Goal: Transaction & Acquisition: Purchase product/service

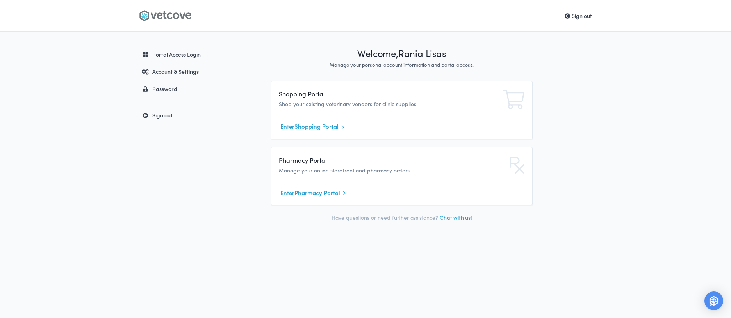
click at [312, 127] on link "Enter Shopping Portal" at bounding box center [401, 127] width 242 height 12
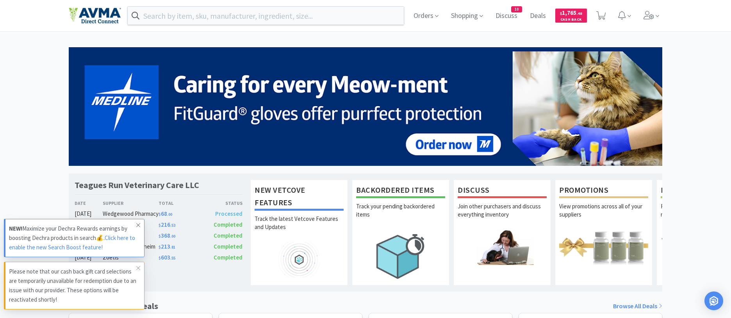
click at [137, 225] on icon at bounding box center [138, 225] width 5 height 6
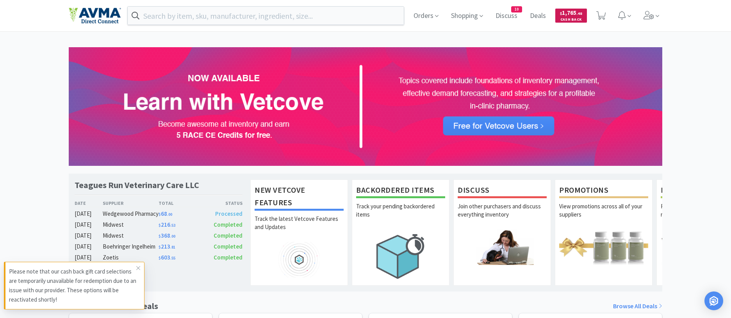
click at [571, 18] on span "Cash Back" at bounding box center [571, 20] width 22 height 5
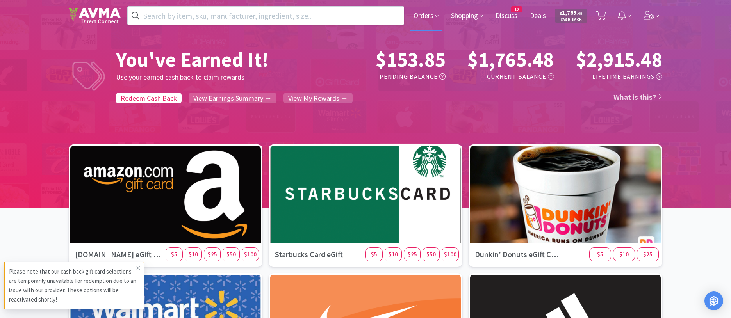
click at [418, 16] on span "Orders" at bounding box center [425, 15] width 31 height 31
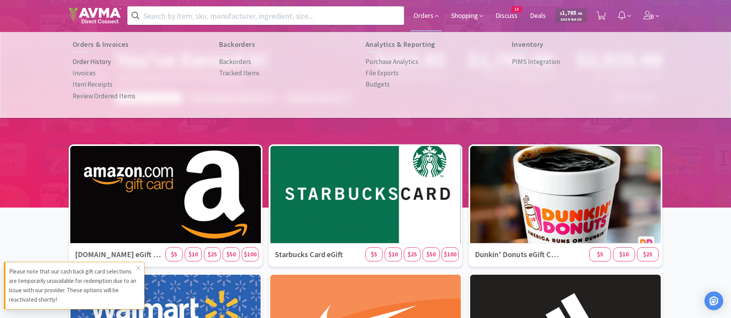
click at [91, 61] on p "Order History" at bounding box center [92, 62] width 38 height 11
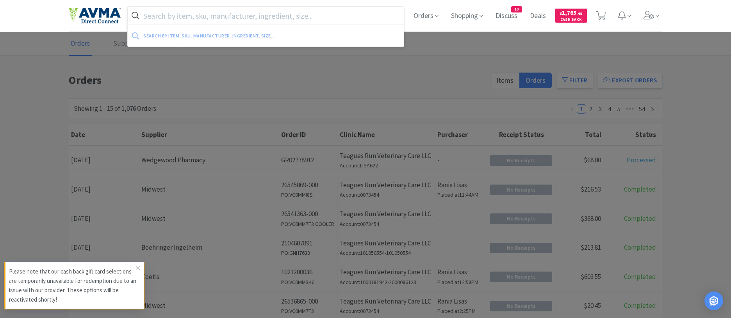
click at [156, 15] on input "text" at bounding box center [266, 16] width 276 height 18
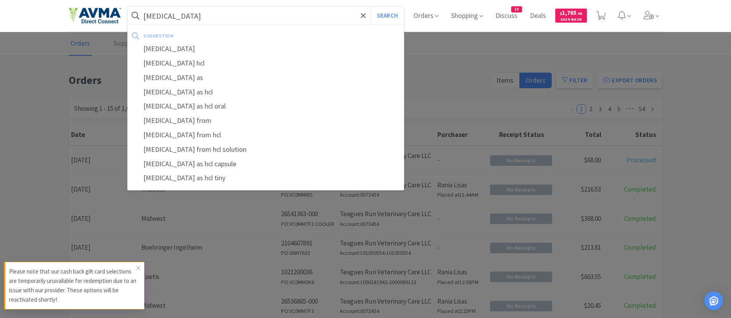
type input "[MEDICAL_DATA]"
click at [371, 7] on button "Search" at bounding box center [387, 16] width 32 height 18
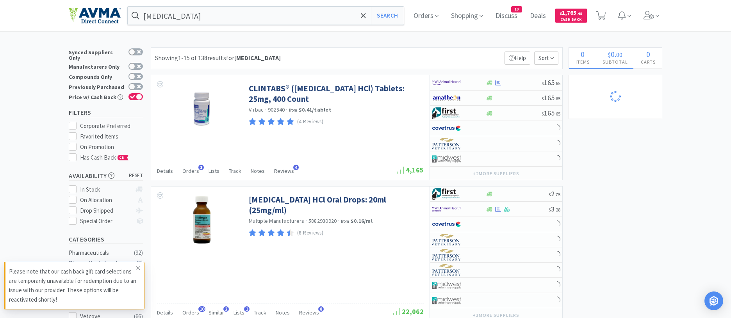
click at [139, 268] on icon at bounding box center [138, 268] width 5 height 6
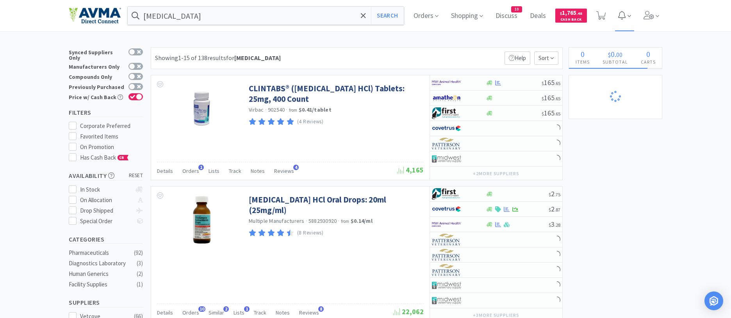
select select "6"
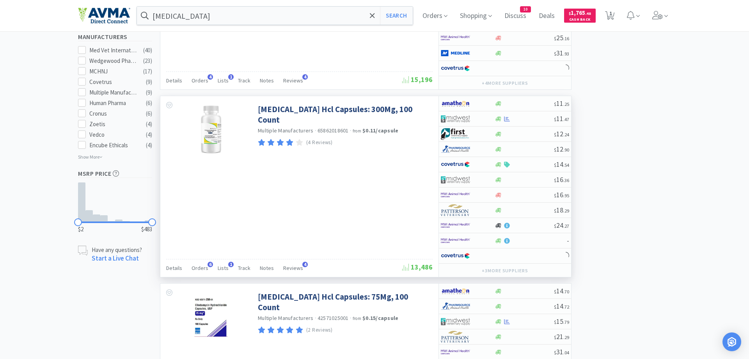
scroll to position [478, 0]
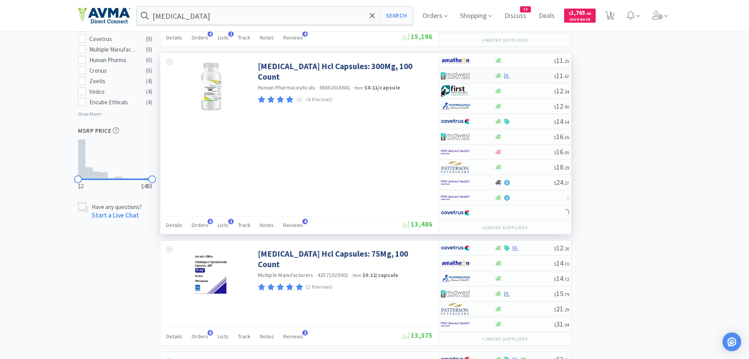
click at [494, 75] on div at bounding box center [467, 75] width 53 height 13
select select "1"
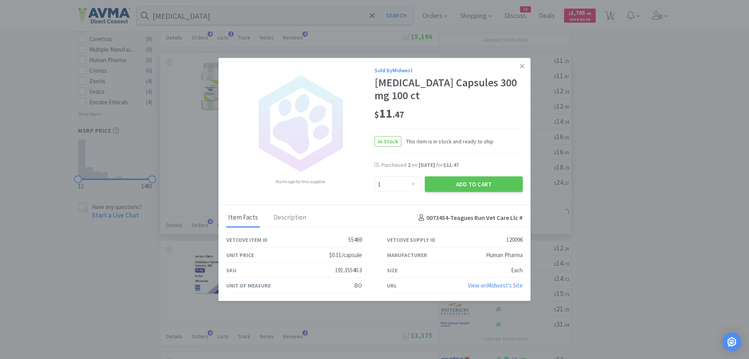
select select "8"
select select "4"
click at [375, 176] on select "Enter Quantity 1 2 3 4 5 6 7 8 9 10 11 12 13 14 15 16 17 18 19 20 Enter Quantity" at bounding box center [398, 184] width 47 height 16
select select "2"
click option "2" at bounding box center [0, 0] width 0 height 0
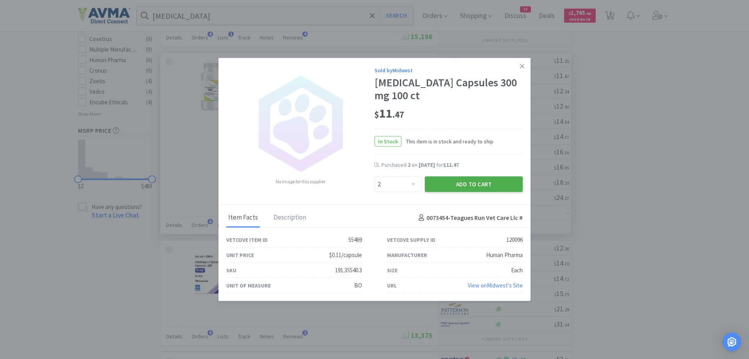
click at [446, 182] on button "Add to Cart" at bounding box center [474, 184] width 98 height 16
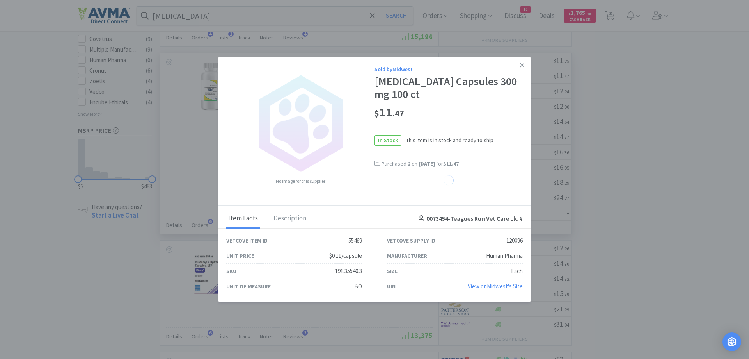
select select "2"
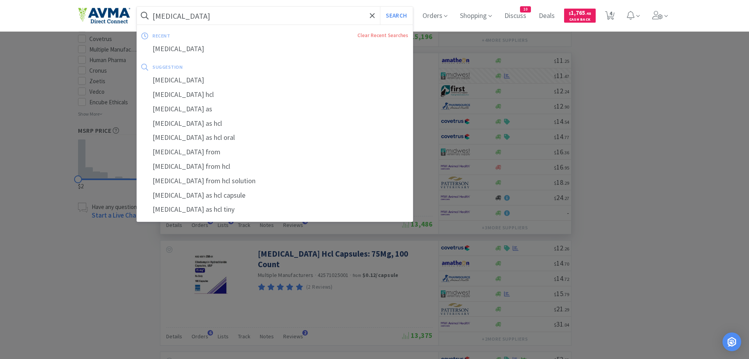
click at [223, 16] on input "[MEDICAL_DATA]" at bounding box center [275, 16] width 276 height 18
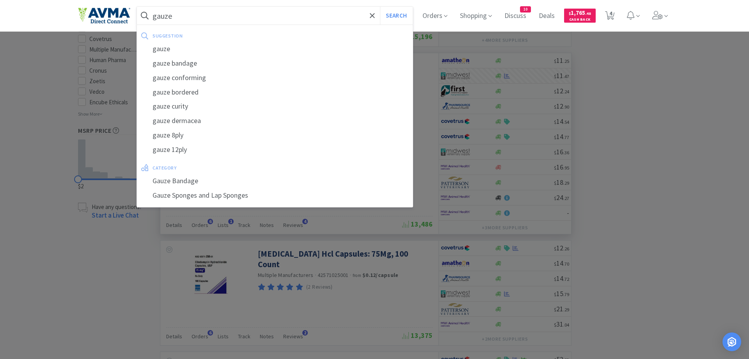
type input "gauze"
click at [380, 7] on button "Search" at bounding box center [396, 16] width 32 height 18
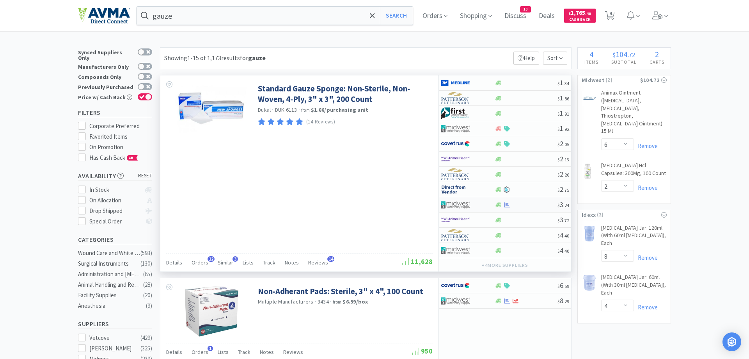
click at [503, 205] on div at bounding box center [507, 205] width 8 height 6
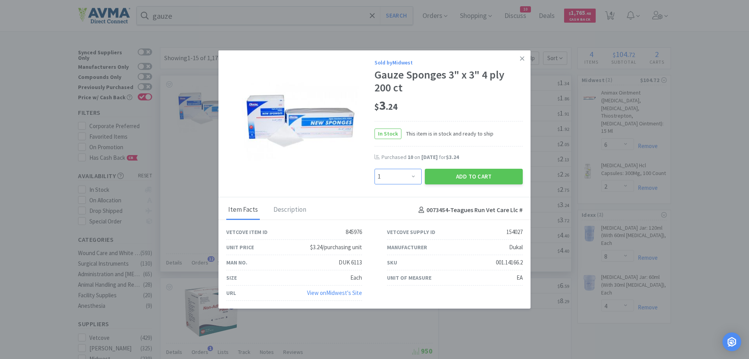
click at [375, 169] on select "Enter Quantity 1 2 3 4 5 6 7 8 9 10 11 12 13 14 15 16 17 18 19 20 Enter Quantity" at bounding box center [398, 177] width 47 height 16
select select "10"
click option "10" at bounding box center [0, 0] width 0 height 0
click at [459, 172] on button "Add to Cart" at bounding box center [474, 177] width 98 height 16
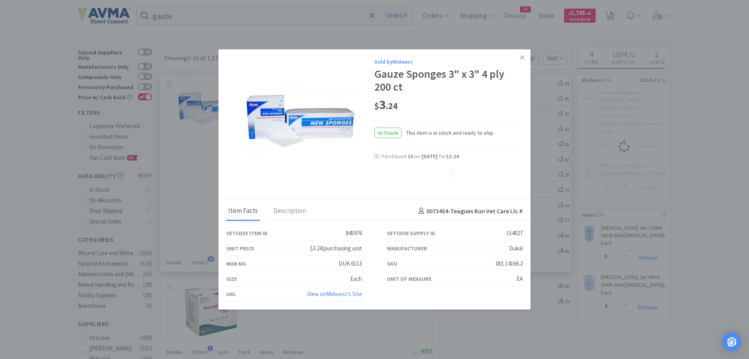
select select "10"
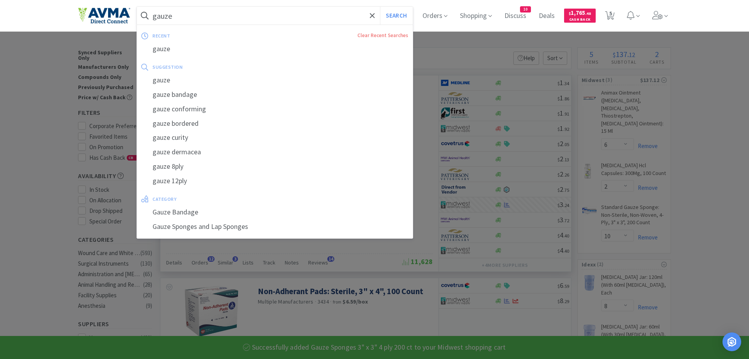
click at [179, 14] on input "gauze" at bounding box center [275, 16] width 276 height 18
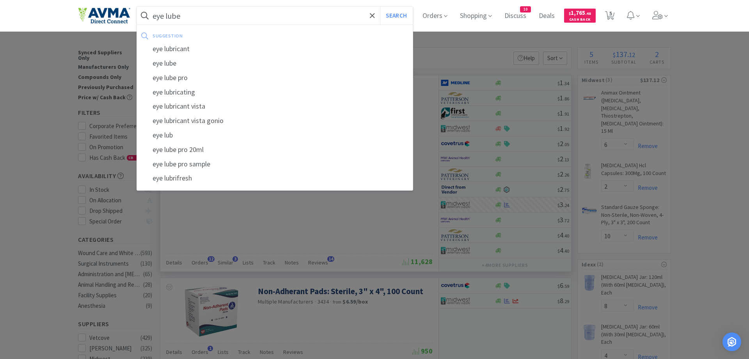
type input "eye lube"
click at [380, 7] on button "Search" at bounding box center [396, 16] width 32 height 18
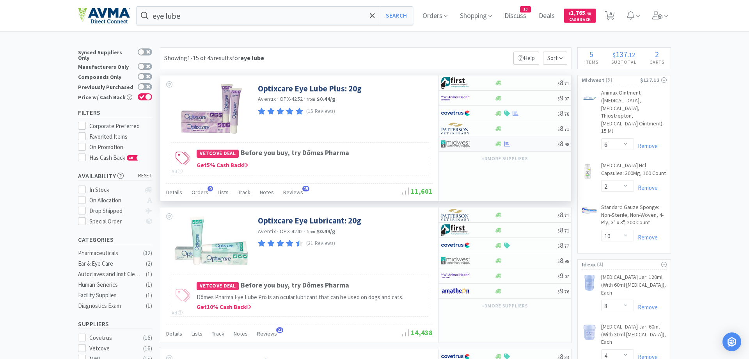
click at [477, 146] on div at bounding box center [462, 143] width 43 height 13
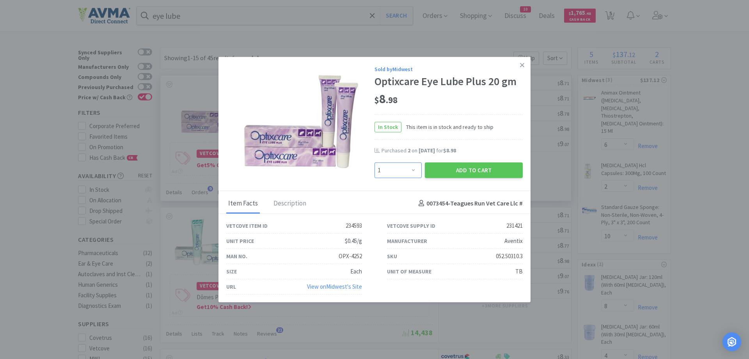
click at [375, 162] on select "Enter Quantity 1 2 3 4 5 6 7 8 9 10 11 12 13 14 15 16 17 18 19 20 Enter Quantity" at bounding box center [398, 170] width 47 height 16
select select "3"
click option "3" at bounding box center [0, 0] width 0 height 0
click at [449, 169] on button "Add to Cart" at bounding box center [474, 170] width 98 height 16
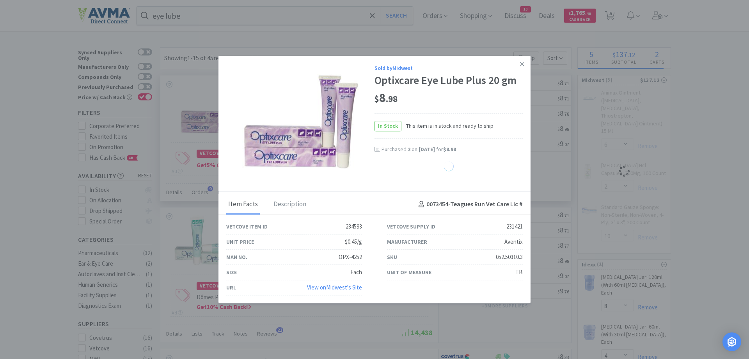
select select "3"
select select "10"
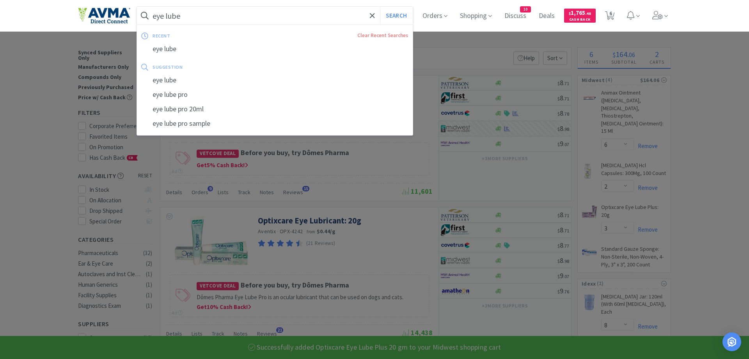
click at [196, 19] on input "eye lube" at bounding box center [275, 16] width 276 height 18
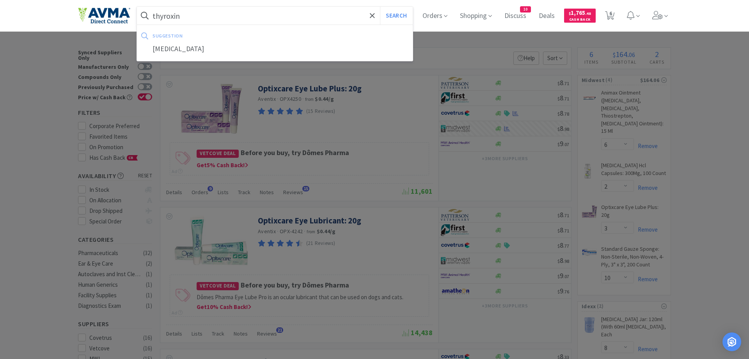
type input "thyroxin"
click at [380, 7] on button "Search" at bounding box center [396, 16] width 32 height 18
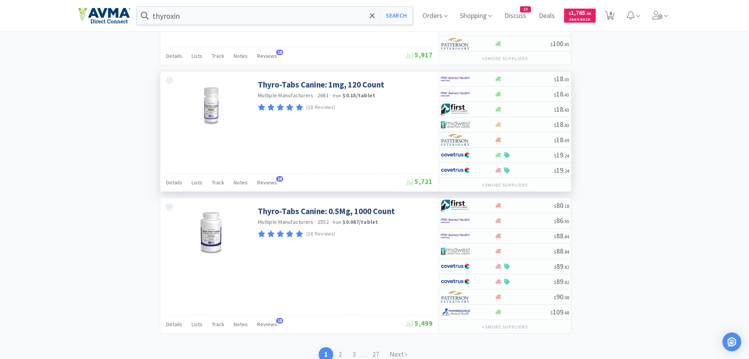
scroll to position [1719, 0]
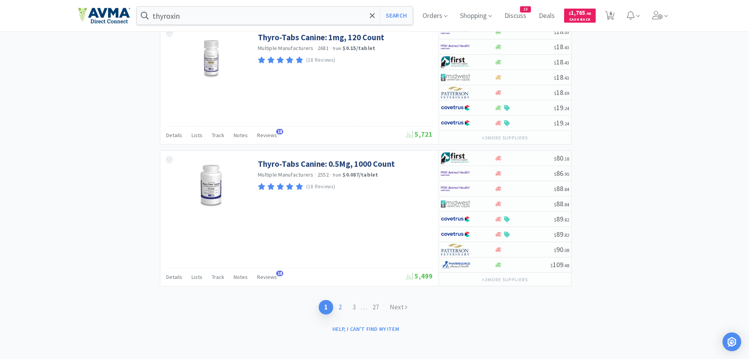
click at [339, 309] on link "2" at bounding box center [340, 307] width 14 height 14
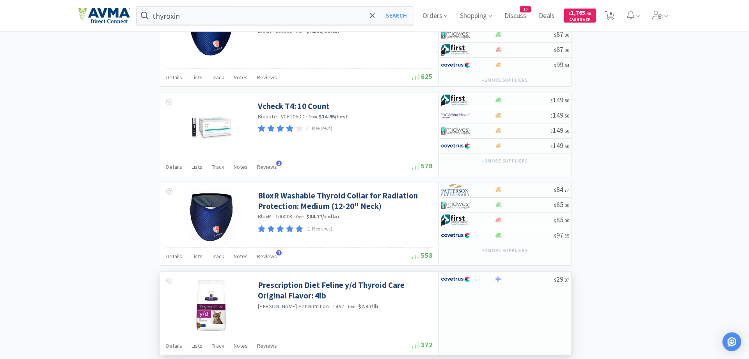
scroll to position [1503, 0]
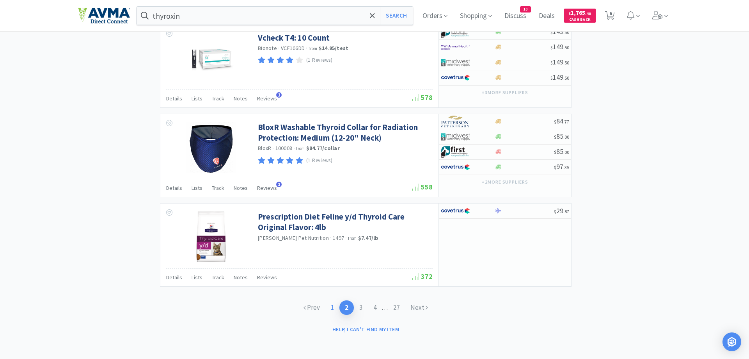
click at [334, 308] on link "1" at bounding box center [332, 307] width 14 height 14
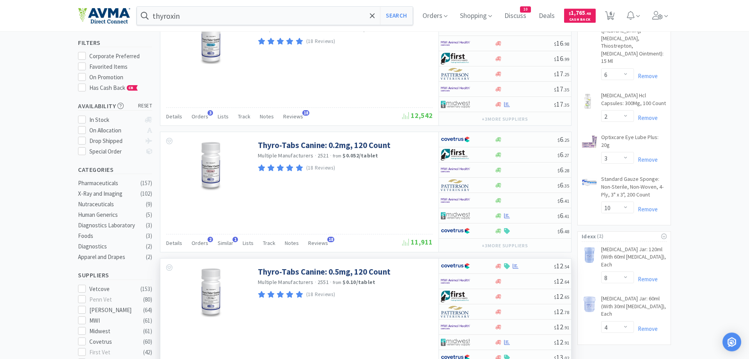
scroll to position [159, 0]
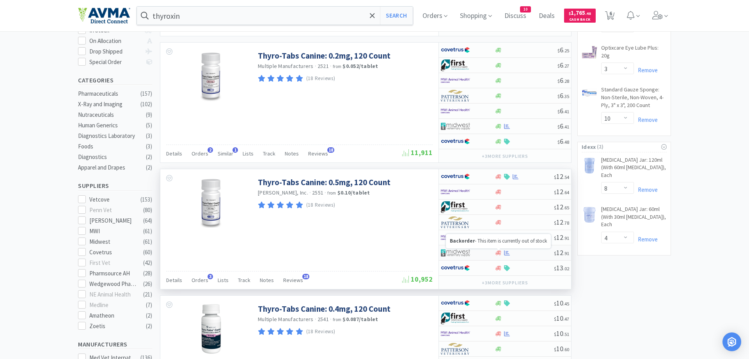
click at [500, 253] on icon at bounding box center [499, 252] width 6 height 5
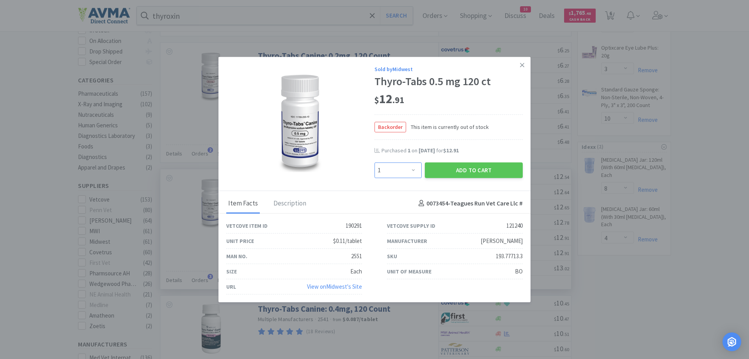
click at [375, 162] on select "Enter Quantity 1 2 3 4 5 6 7 8 9 10 11 12 13 14 15 16 17 18 19 20 Enter Quantity" at bounding box center [398, 170] width 47 height 16
select select "2"
click option "2" at bounding box center [0, 0] width 0 height 0
click at [453, 172] on button "Add to Cart" at bounding box center [474, 170] width 98 height 16
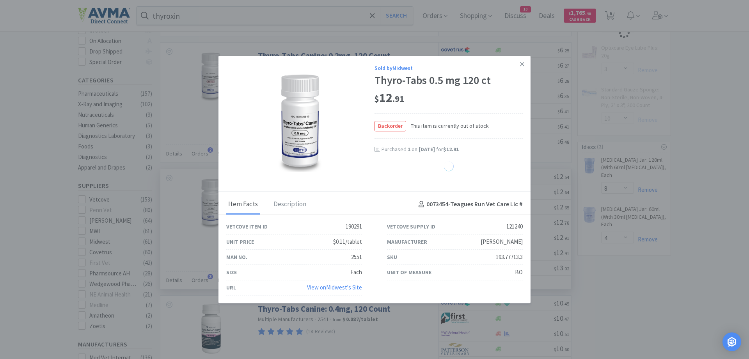
select select "2"
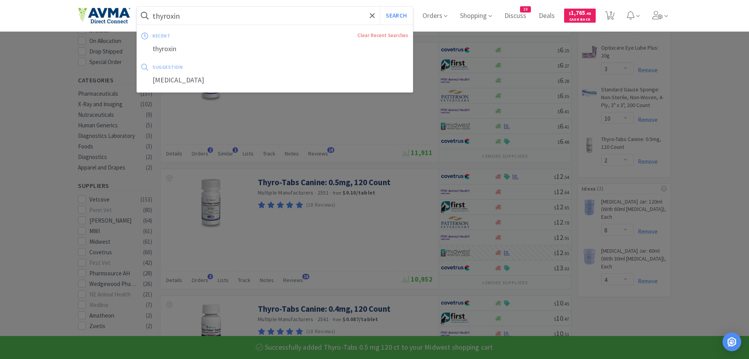
click at [217, 15] on input "thyroxin" at bounding box center [275, 16] width 276 height 18
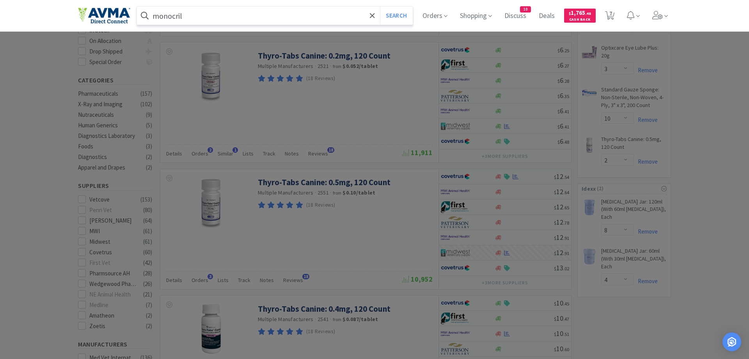
click at [380, 7] on button "Search" at bounding box center [396, 16] width 32 height 18
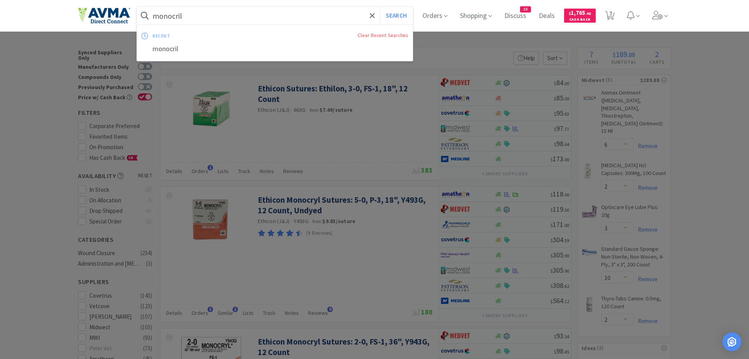
click at [152, 16] on input "monocril" at bounding box center [275, 16] width 276 height 18
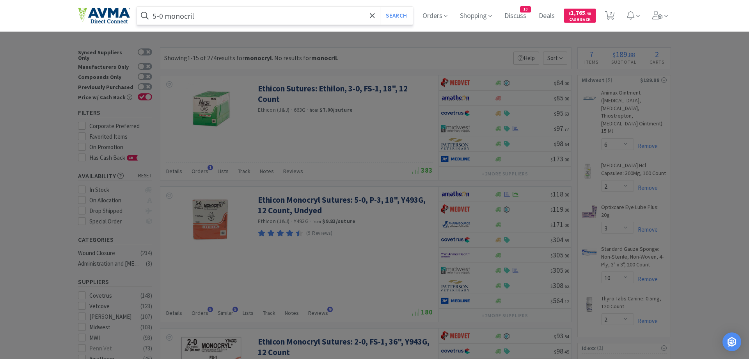
click at [212, 18] on input "5-0 monocril" at bounding box center [275, 16] width 276 height 18
click at [380, 7] on button "Search" at bounding box center [396, 16] width 32 height 18
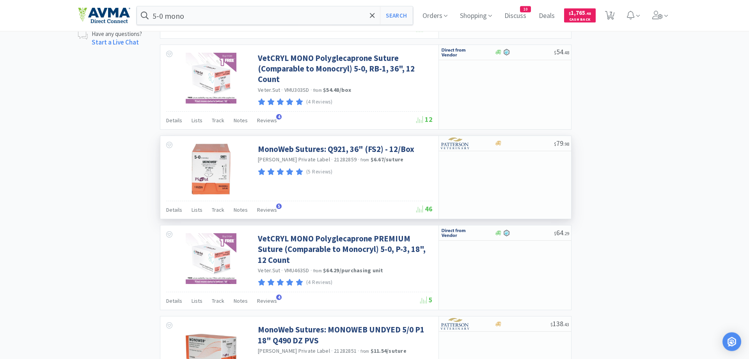
scroll to position [677, 0]
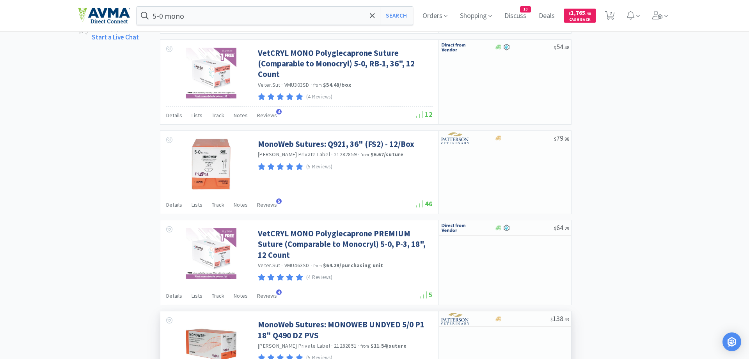
click at [190, 16] on input "5-0 mono" at bounding box center [275, 16] width 276 height 18
click at [380, 7] on button "Search" at bounding box center [396, 16] width 32 height 18
click at [169, 15] on input "5/0" at bounding box center [275, 16] width 276 height 18
click at [380, 7] on button "Search" at bounding box center [396, 16] width 32 height 18
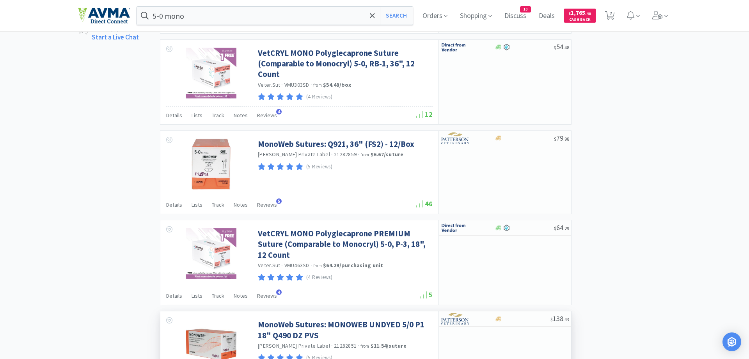
click at [189, 17] on input "5-0" at bounding box center [275, 16] width 276 height 18
type input "5-0 suture"
click at [380, 7] on button "Search" at bounding box center [396, 16] width 32 height 18
click icon
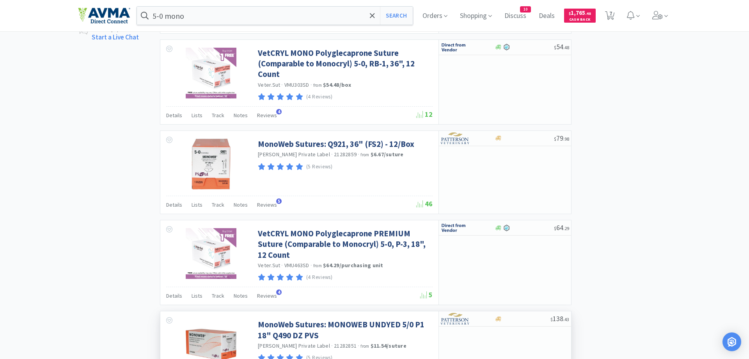
select select "1"
click button "Add to Cart"
click at [197, 12] on input "5-0 suture" at bounding box center [275, 16] width 276 height 18
select select "2"
select select "1"
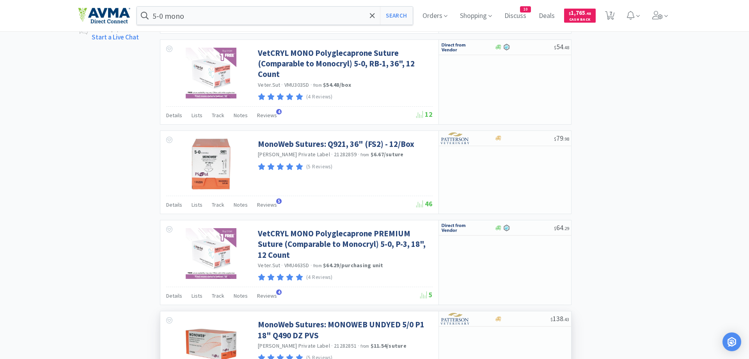
select select "3"
select select "10"
type input "et tube"
click at [380, 7] on button "Search" at bounding box center [396, 16] width 32 height 18
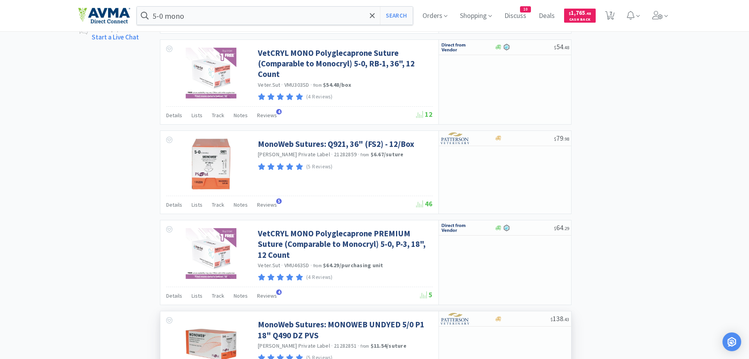
click select "Enter Quantity 1 2 3 4 5 6 7 8 9 10 11 12 13 14 15 16 17 18 19 20 Enter Quantity"
select select "3"
click option "3"
click button "Add to Cart"
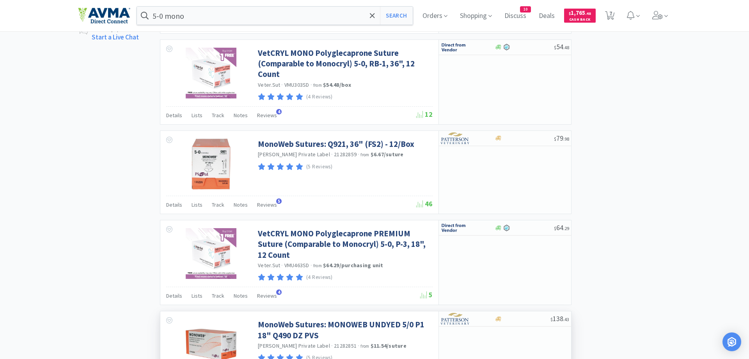
select select "3"
select select "10"
select select "2"
click at [205, 18] on input "et tube" at bounding box center [275, 16] width 276 height 18
type input "chem 18"
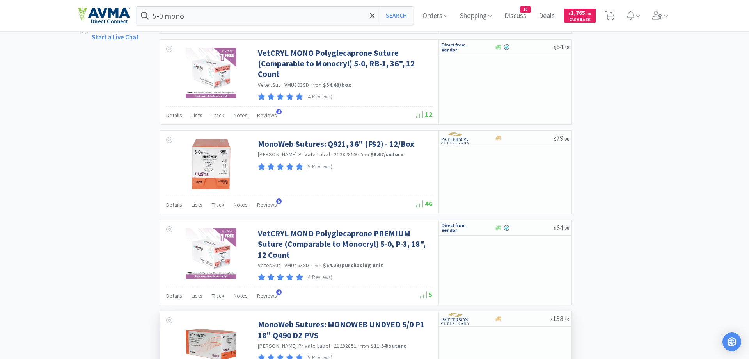
click at [380, 7] on button "Search" at bounding box center [396, 16] width 32 height 18
click select "Enter Quantity 1 2 3 4 5 6 7 8 9 10 11 12 13 14 15 16 17 18 19 20 Enter Quantity"
select select "2"
click option "2"
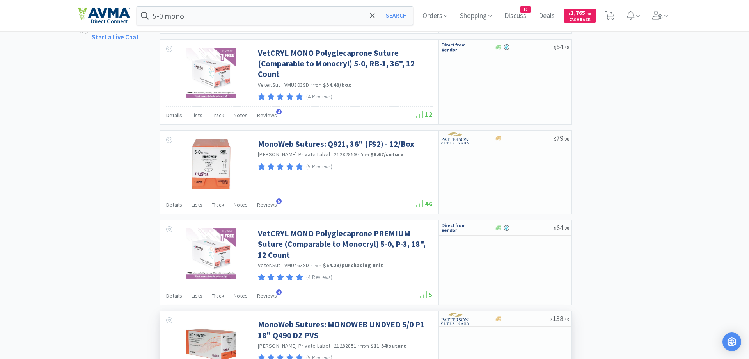
click button "Add to Cart"
select select "2"
click at [190, 17] on input "chem 18" at bounding box center [275, 16] width 276 height 18
click at [380, 7] on button "Search" at bounding box center [396, 16] width 32 height 18
click at [172, 18] on input "chem11" at bounding box center [275, 16] width 276 height 18
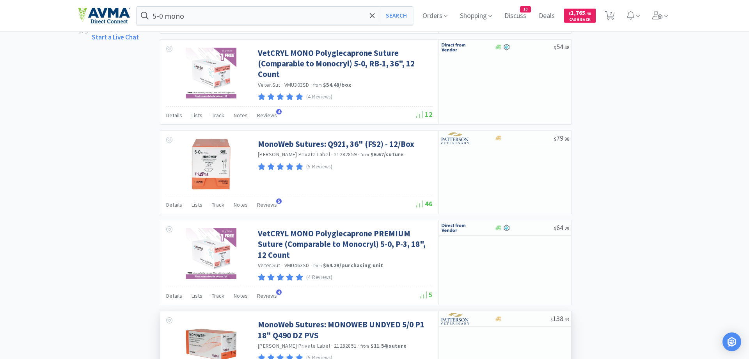
click at [170, 13] on input "chem11" at bounding box center [275, 16] width 276 height 18
type input "chem 11"
click at [380, 7] on button "Search" at bounding box center [396, 16] width 32 height 18
click icon
click select "Enter Quantity 1 2 3 4 5 6 7 8 9 10 11 12 13 14 15 16 17 18 19 20 Enter Quantity"
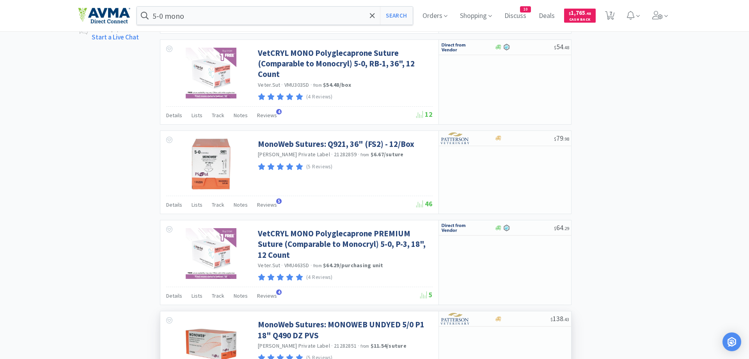
select select "2"
click option "2"
click button "Add to Cart"
click at [191, 16] on input "chem 11" at bounding box center [275, 16] width 276 height 18
select select "2"
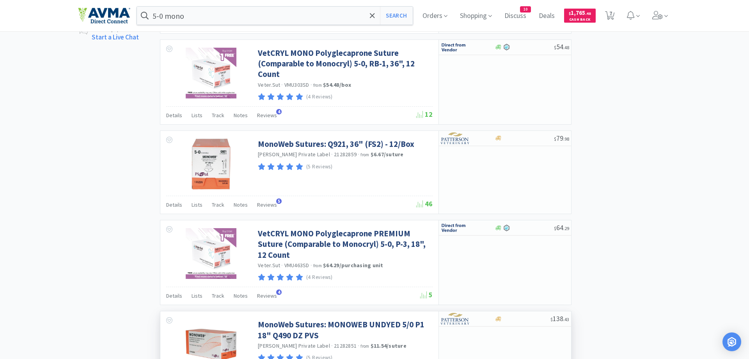
type input "lyte"
click at [380, 7] on button "Search" at bounding box center [396, 16] width 32 height 18
click icon
click select "Enter Quantity 1 2 3 4 5 6 7 8 9 10 11 12 13 14 15 16 17 18 19 20 Enter Quantity"
select select "3"
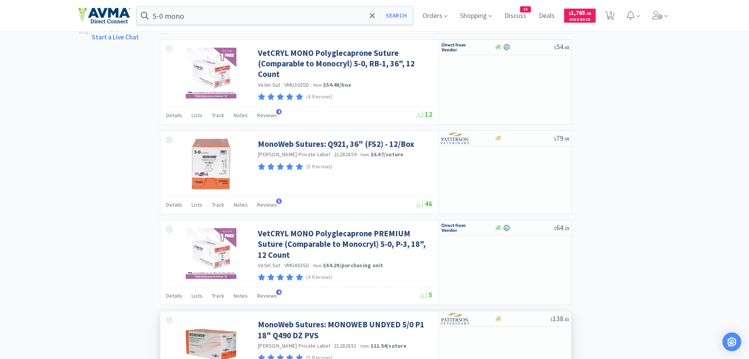
click option "3"
click button "Add to Cart"
select select "3"
click at [225, 20] on input "lyte" at bounding box center [275, 16] width 276 height 18
type input "p"
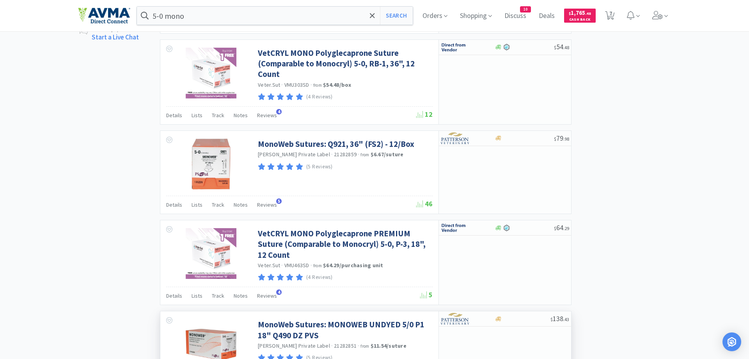
type input "transfer pipette"
click button "Search"
select select "1"
click select "Enter Quantity 1 2 3 4 5 6 7 8 9 10 11 12 13 14 15 16 17 18 19 20 Enter Quantity"
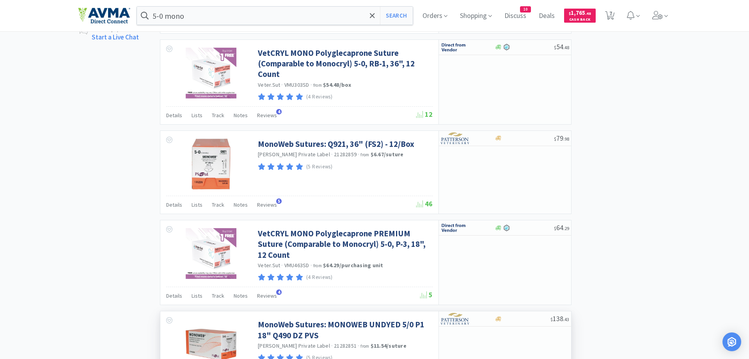
type input "50"
click div "Add to Cart"
click button "Add to Cart"
select select "50"
click at [208, 17] on input "transfer pipette" at bounding box center [275, 16] width 276 height 18
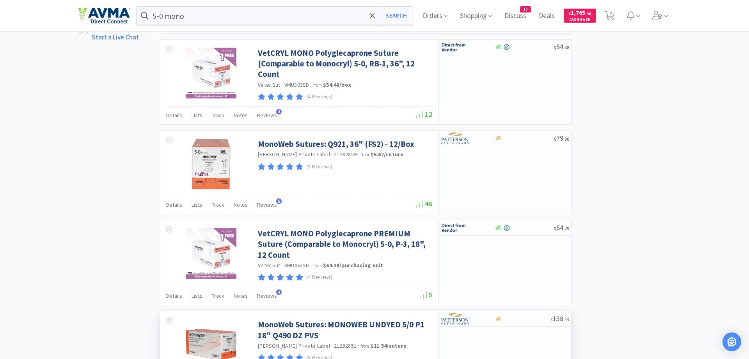
type input "alcohol"
click button "Search"
click icon
click select "Enter Quantity 1 2 3 4 5 6 7 8 9 10 11 12 13 14 15 16 17 18 19 20 Enter Quantity"
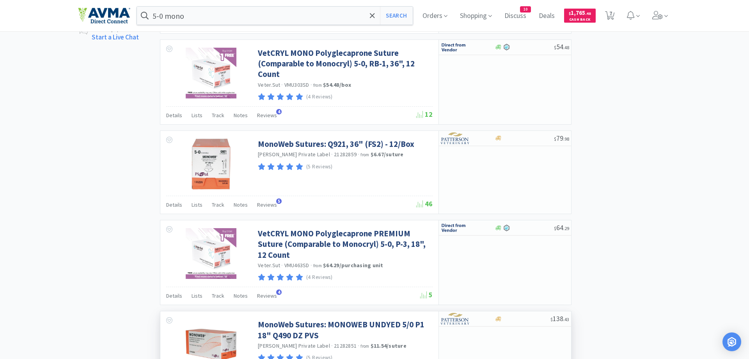
select select "4"
click option "4"
click button "Add to Cart"
select select "4"
select select "3"
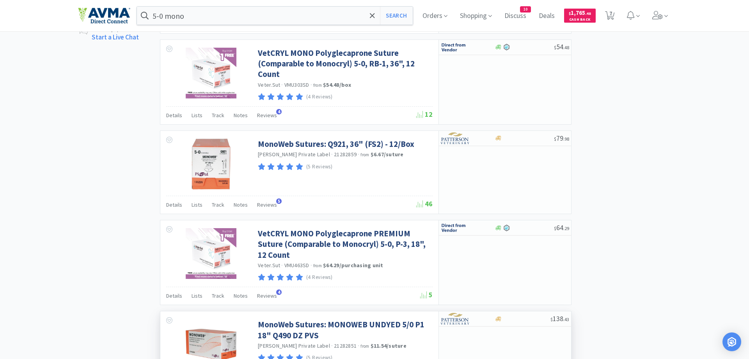
select select "10"
select select "2"
click at [193, 13] on input "alcohol" at bounding box center [275, 16] width 276 height 18
type input "heartgard"
click button "Search"
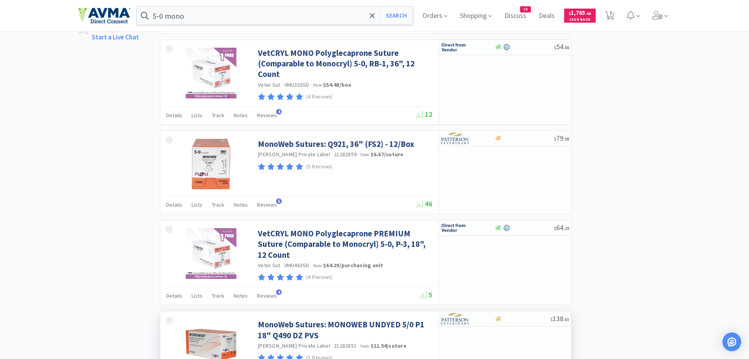
click icon
click button "Claim Discount"
select select "1"
click button "Add to Cart"
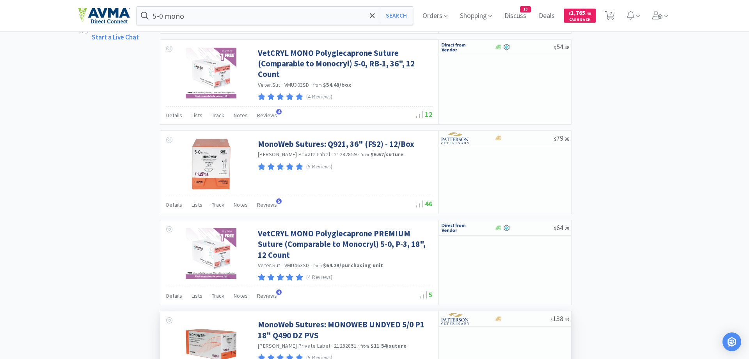
select select "1"
click icon
drag, startPoint x: 448, startPoint y: 217, endPoint x: 450, endPoint y: 210, distance: 7.3
click button "Claim Discount"
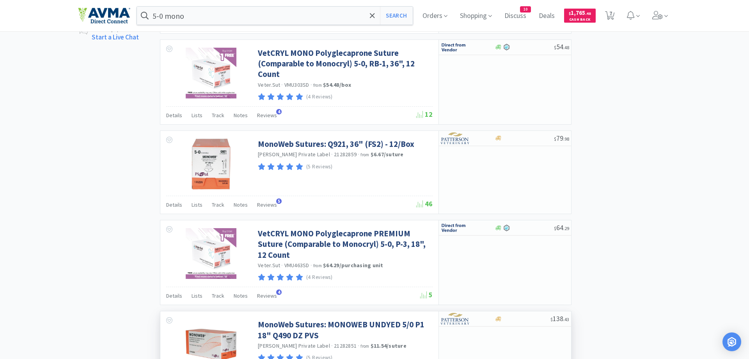
select select "1"
click button "Add to Cart"
select select "1"
click at [189, 18] on input "heartgard" at bounding box center [275, 16] width 276 height 18
click button "Search"
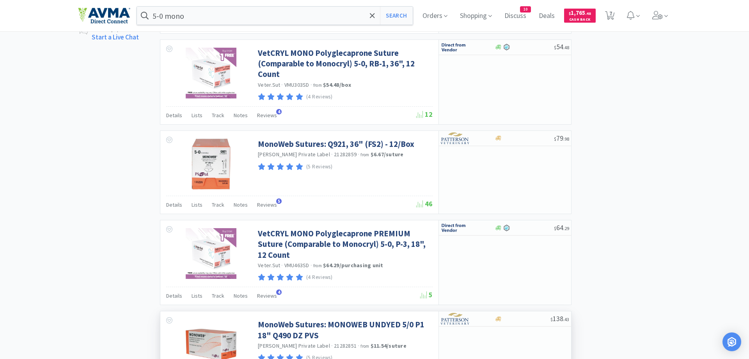
click at [200, 19] on input "[MEDICAL_DATA]" at bounding box center [275, 16] width 276 height 18
type input "[MEDICAL_DATA] jars"
click button "Search"
click option "8" at bounding box center [0, 0] width 0 height 0
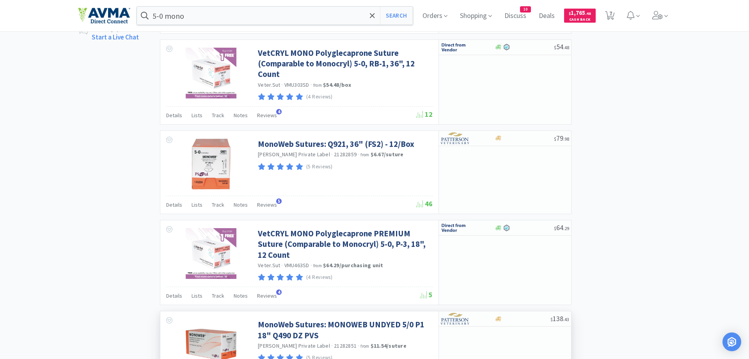
select select "8"
click at [241, 18] on input "[MEDICAL_DATA] jars" at bounding box center [275, 16] width 276 height 18
type input "blue tops"
click button "Search"
click icon
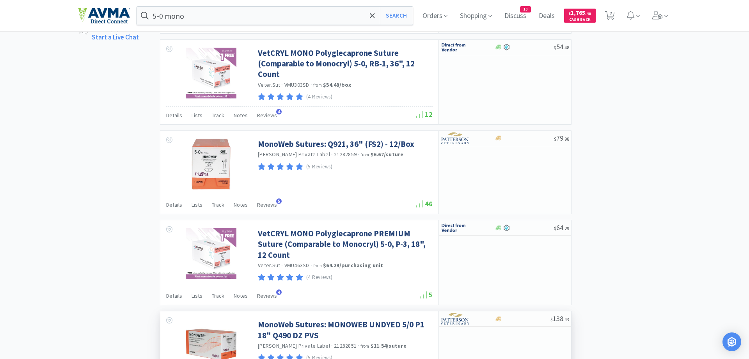
click select "Enter Quantity 1 2 3 4 5 6 7 8 9 10 11 12 13 14 15 16 17 18 19 20 Enter Quantity"
select select "5"
click option "5"
click button "Add to Cart"
select select "5"
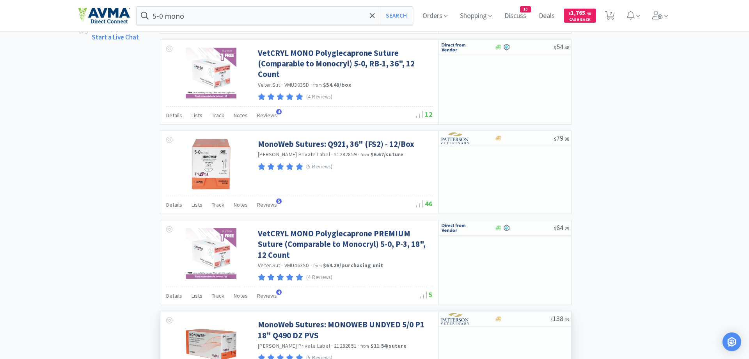
select select "2"
select select "3"
select select "50"
click at [255, 15] on input "blue tops" at bounding box center [275, 16] width 276 height 18
type input "syringe"
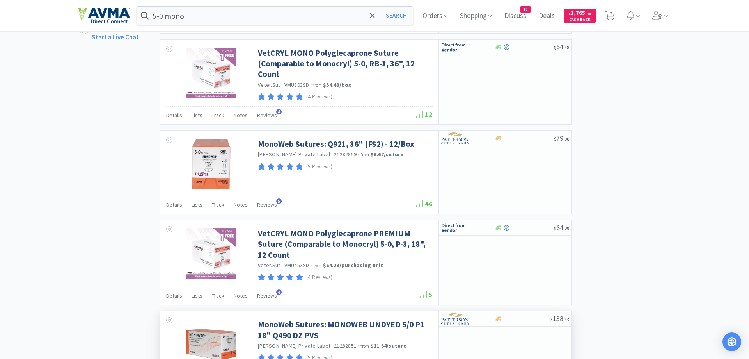
click button "Search"
click icon
select select "1"
click icon
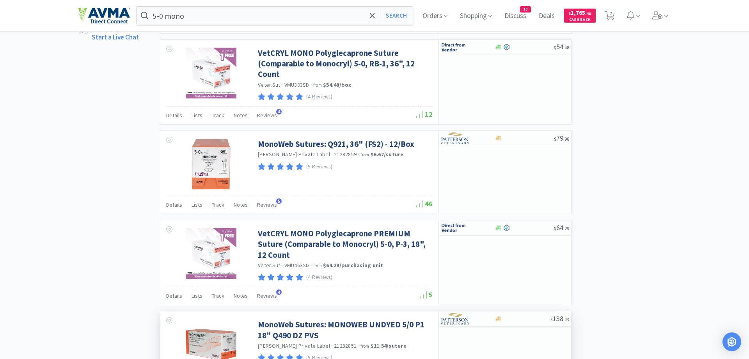
click select "Enter Quantity 1 2 3 4 5 6 7 8 9 10 11 12 13 14 15 16 17 18 19 20 Enter Quantity"
select select "3"
click option "3"
click button "Add to Cart"
select select "3"
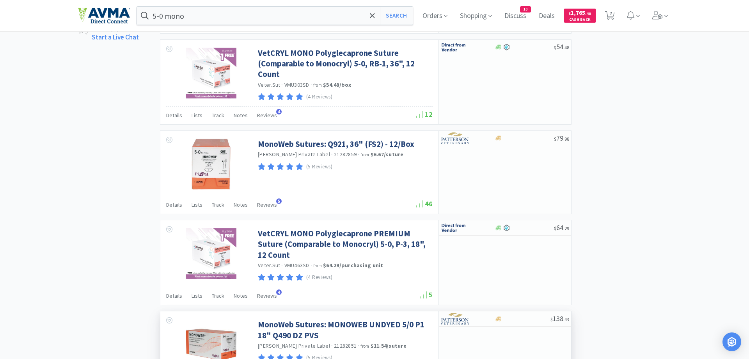
select select "10"
select select "2"
click at [199, 12] on input "syringe" at bounding box center [275, 16] width 276 height 18
type input "syringe 1ml"
click button "Search"
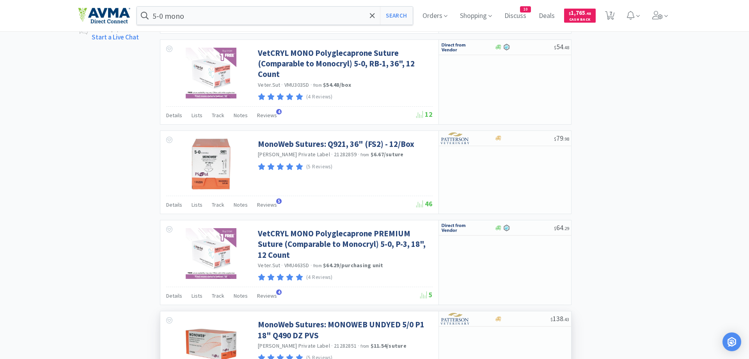
click icon
click select "Enter Quantity 1 2 3 4 5 6 7 8 9 10 11 12 13 14 15 16 17 18 19 20 Enter Quantity"
select select "2"
click option "2"
click button "Add to Cart"
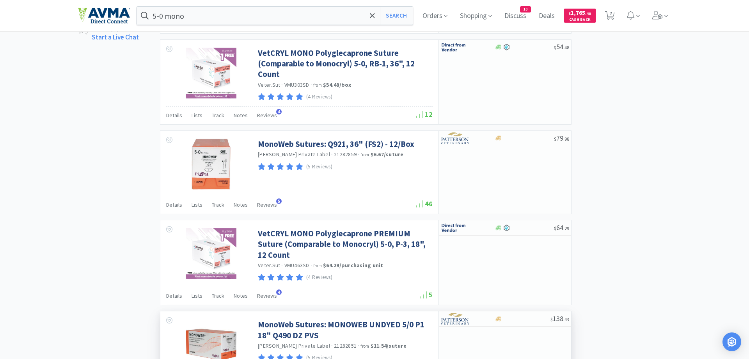
select select "2"
select select "4"
select select "3"
select select "10"
select select "2"
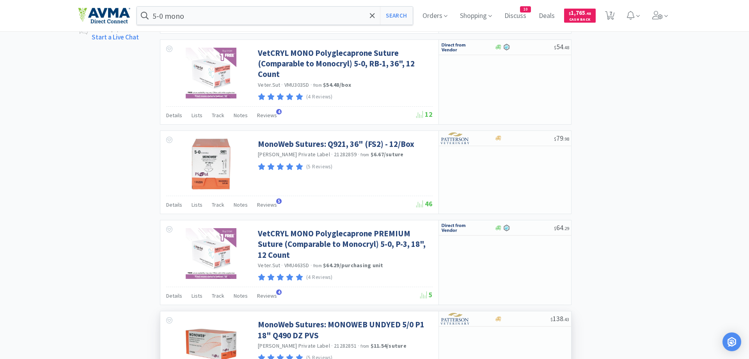
click at [211, 12] on input "syringe 1ml" at bounding box center [275, 16] width 276 height 18
type input "perio support"
click button "Search"
click div
select select "1"
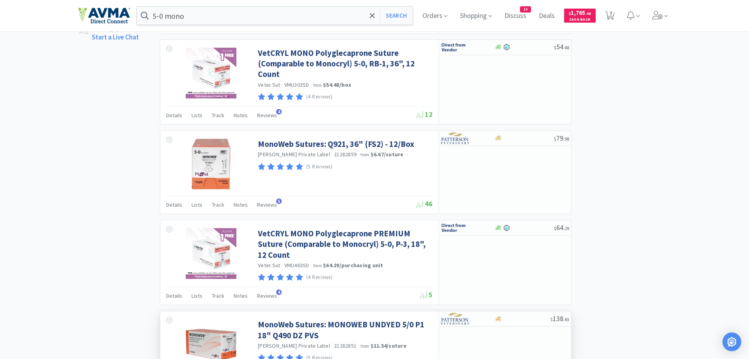
click icon
click select "Enter Quantity 1 2 3 4 5 6 7 8 9 10 11 12 13 14 15 16 17 18 19 20 Enter Quantity"
click option "4"
click select "Enter Quantity 1 2 3 4 5 6 7 8 9 10 11 12 13 14 15 16 17 18 19 20 Enter Quantity"
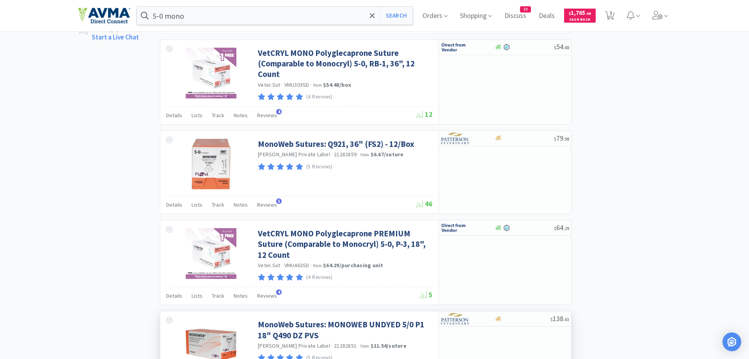
select select "6"
click option "6"
click button "Add to Cart"
select select "6"
click at [202, 15] on input "perio support" at bounding box center [275, 16] width 276 height 18
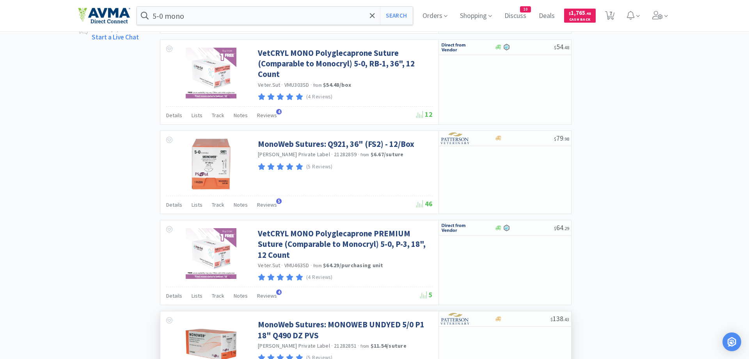
type input "syringe tb"
click button "Search"
click select "Enter Quantity 1 2 3 4 5 6 7 8 9 10 11 12 13 14 15 16 17 18 19 20 Enter Quantity"
select select "2"
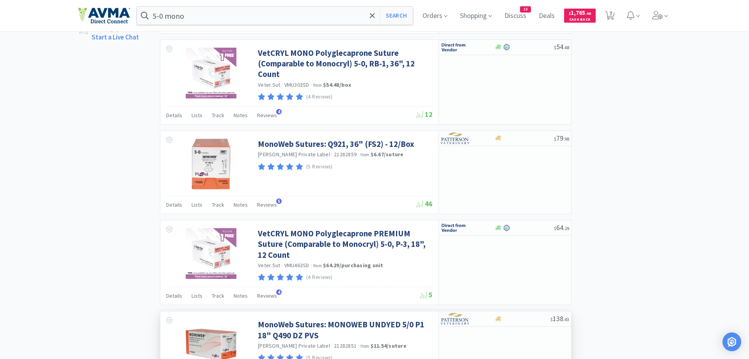
click option "2"
click button "Add to Cart"
select select "2"
select select "3"
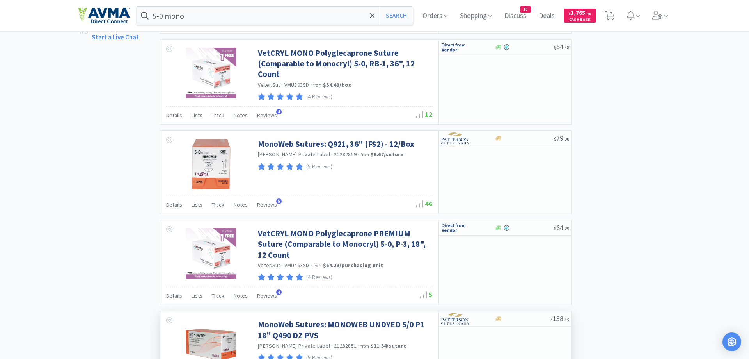
select select "10"
select select "2"
select select "4"
click at [200, 18] on input "syringe tb" at bounding box center [275, 16] width 276 height 18
type input "14g"
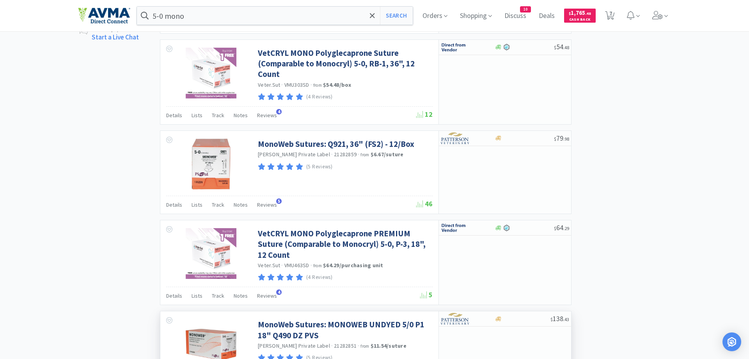
click button "Search"
select select "1"
click button "Add to Cart"
select select "1"
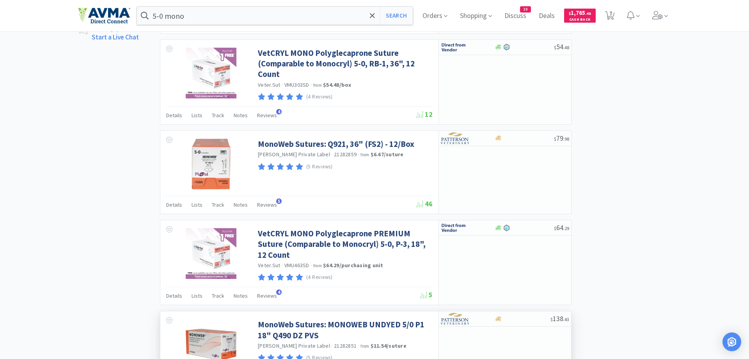
click at [221, 14] on input "14g" at bounding box center [275, 16] width 276 height 18
type input "mal a ket"
click button "Search"
click select "Enter Quantity 1 2 3 4 5 6 7 8 9 10 11 12 13 14 15 16 17 18 19 20 Enter Quantity"
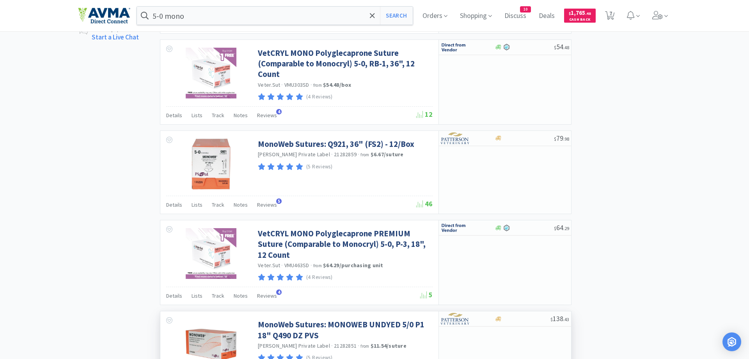
select select "4"
click option "4"
click button "Add to Cart"
select select "4"
select select "6"
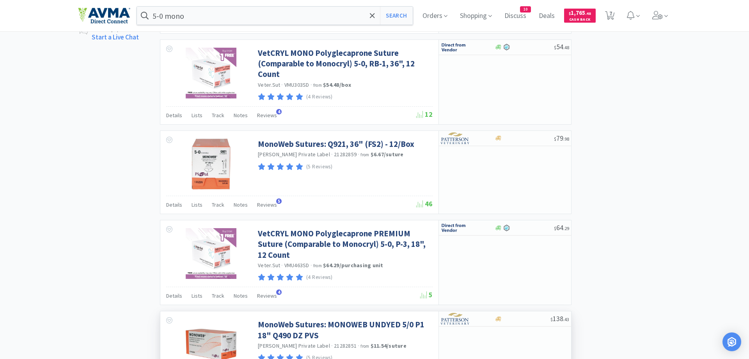
select select "2"
select select "1"
